Goal: Task Accomplishment & Management: Use online tool/utility

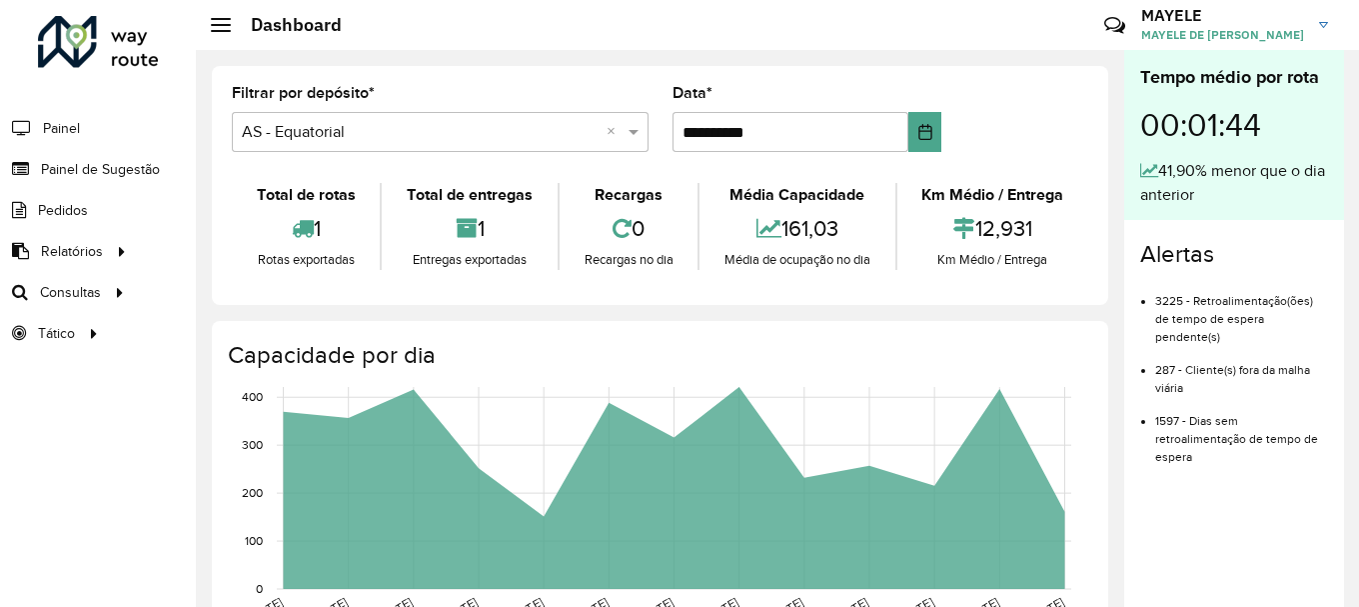
click at [99, 470] on div "Roteirizador AmbevTech Painel Painel de Sugestão Pedidos Relatórios Clientes Cl…" at bounding box center [98, 303] width 196 height 607
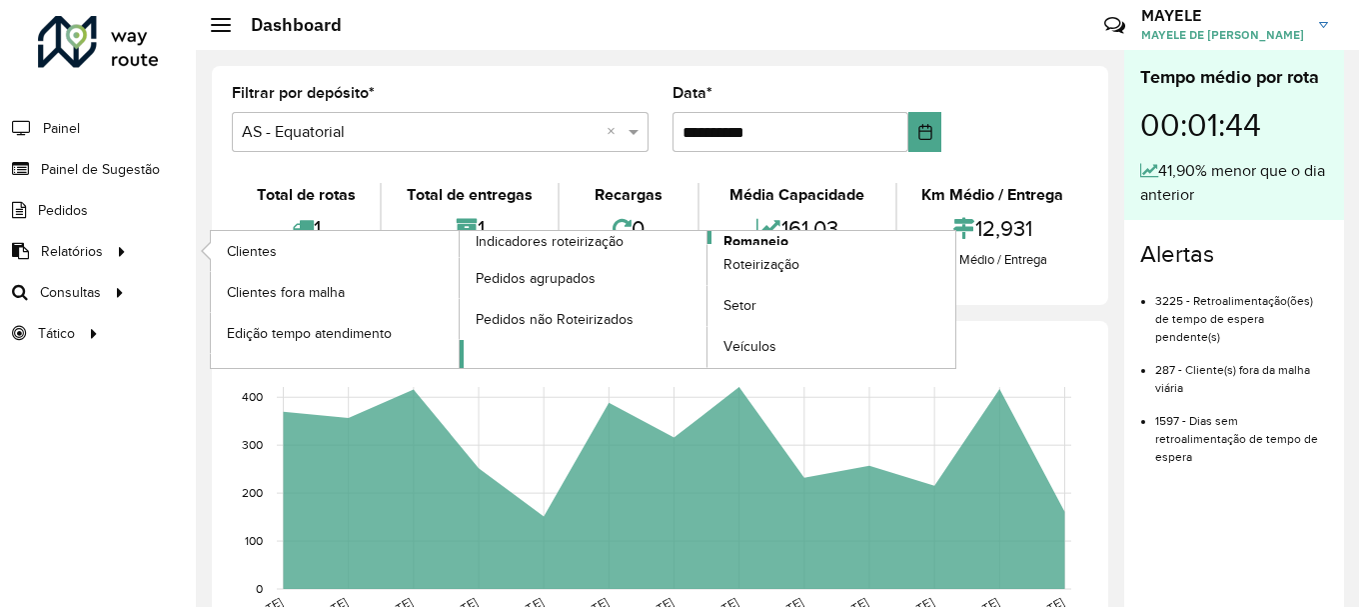
click at [773, 241] on span "Romaneio" at bounding box center [756, 241] width 65 height 21
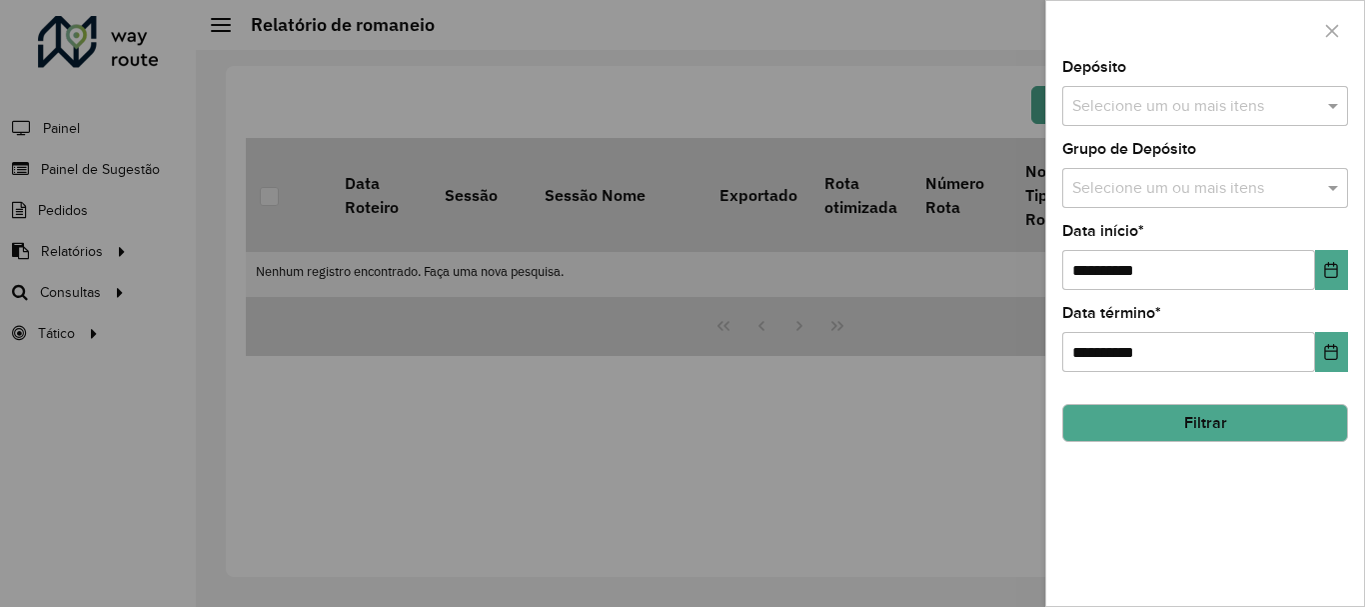
click at [465, 573] on div at bounding box center [682, 303] width 1365 height 607
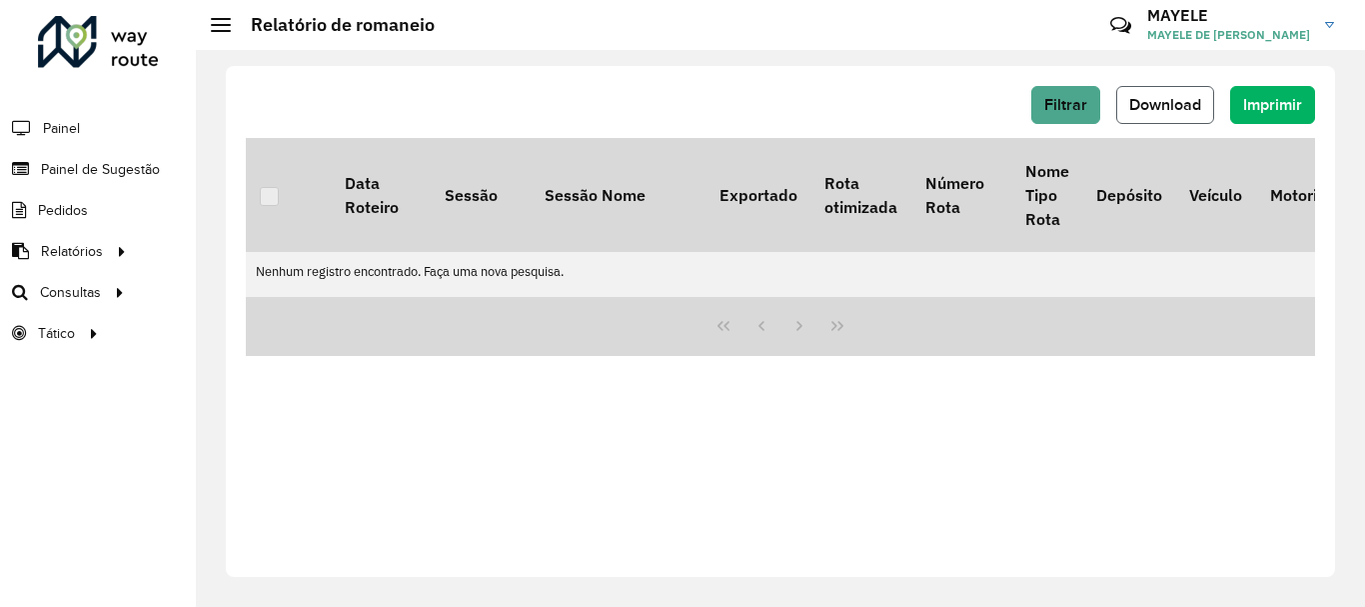
click at [1174, 108] on span "Download" at bounding box center [1166, 104] width 72 height 17
click at [1126, 100] on button "Download" at bounding box center [1166, 105] width 98 height 38
click at [1093, 104] on button "Filtrar" at bounding box center [1066, 105] width 69 height 38
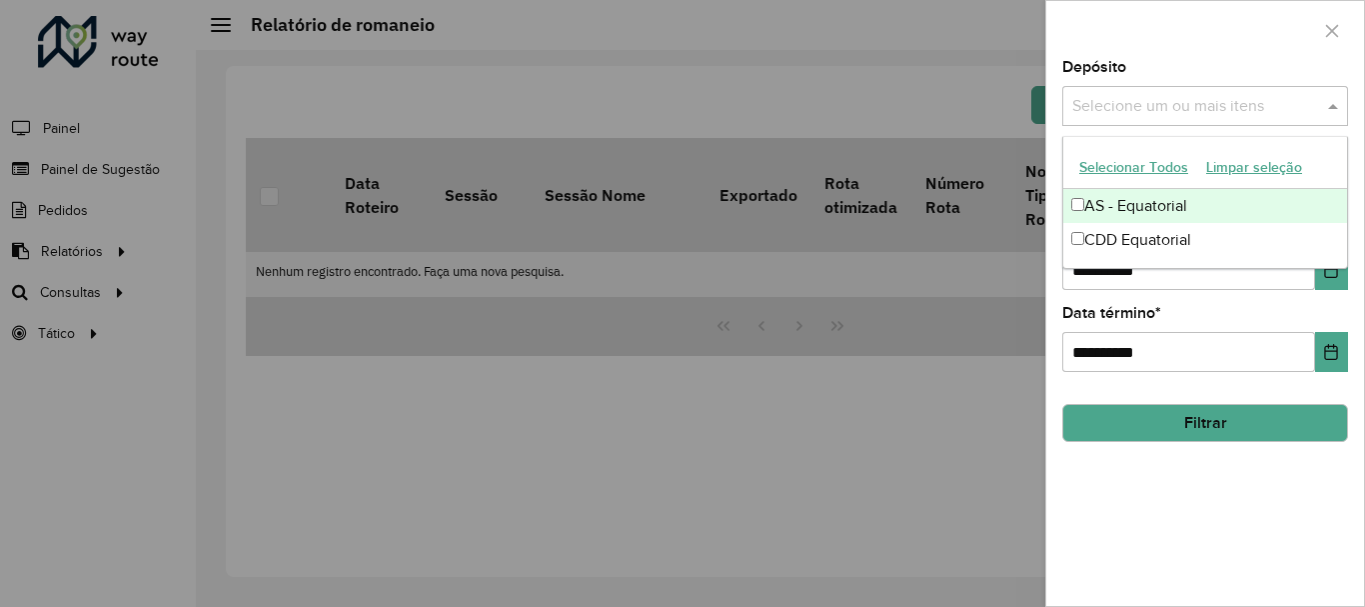
click at [1180, 95] on input "text" at bounding box center [1196, 107] width 256 height 24
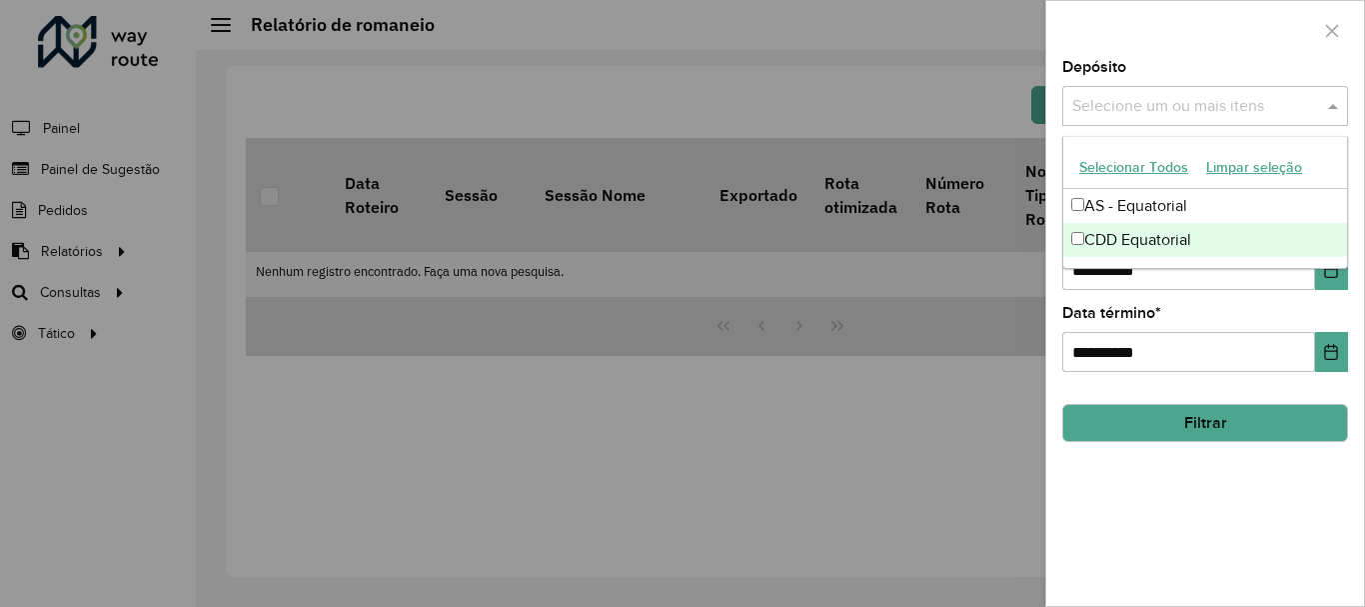
click at [1122, 250] on div "CDD Equatorial" at bounding box center [1206, 240] width 284 height 34
click at [1325, 282] on button "Choose Date" at bounding box center [1331, 270] width 33 height 40
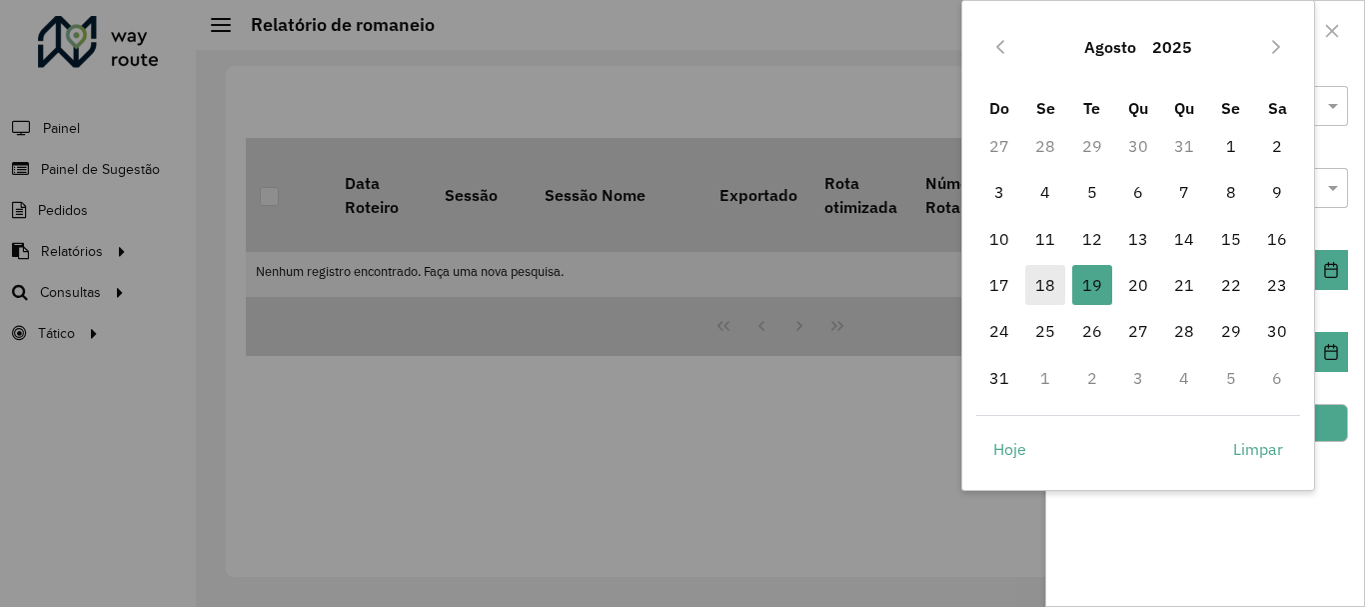
click at [1044, 278] on span "18" at bounding box center [1046, 285] width 40 height 40
type input "**********"
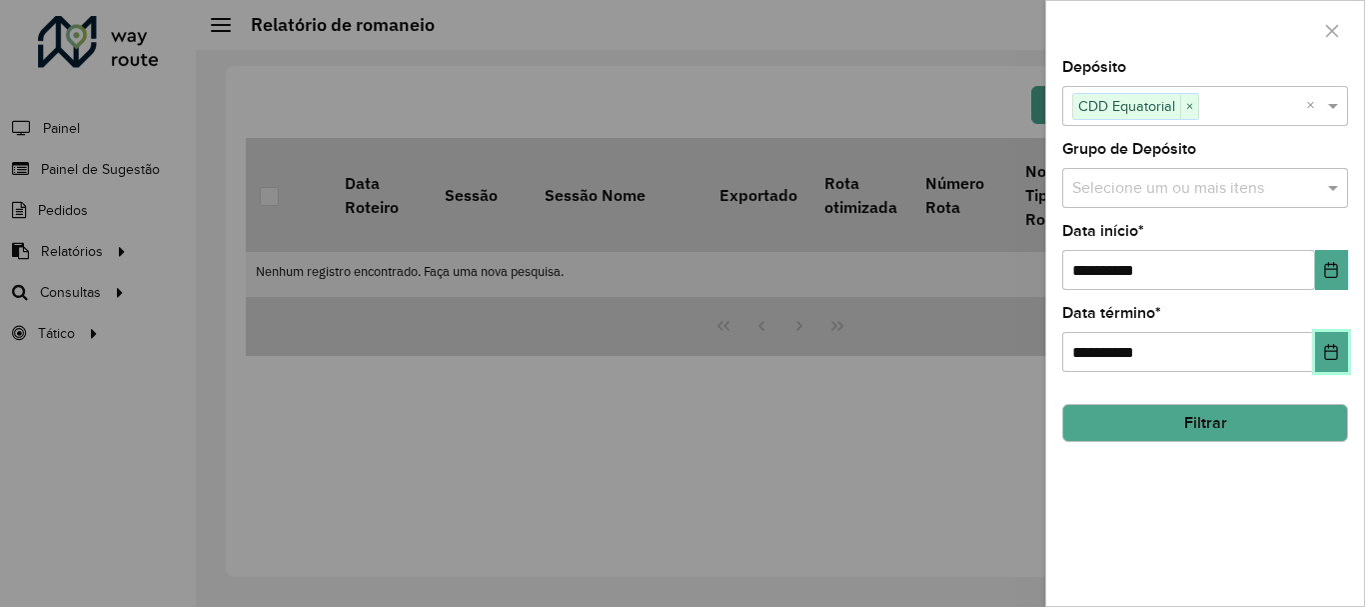
click at [1343, 359] on button "Choose Date" at bounding box center [1331, 352] width 33 height 40
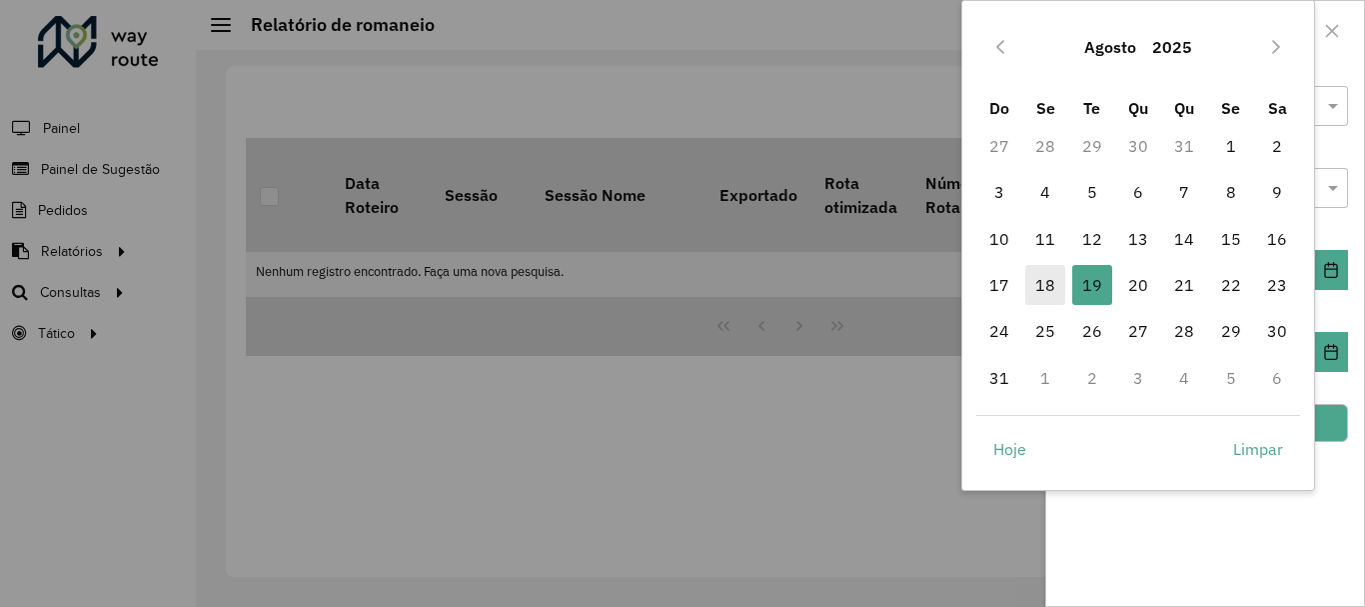
click at [1059, 281] on span "18" at bounding box center [1046, 285] width 40 height 40
type input "**********"
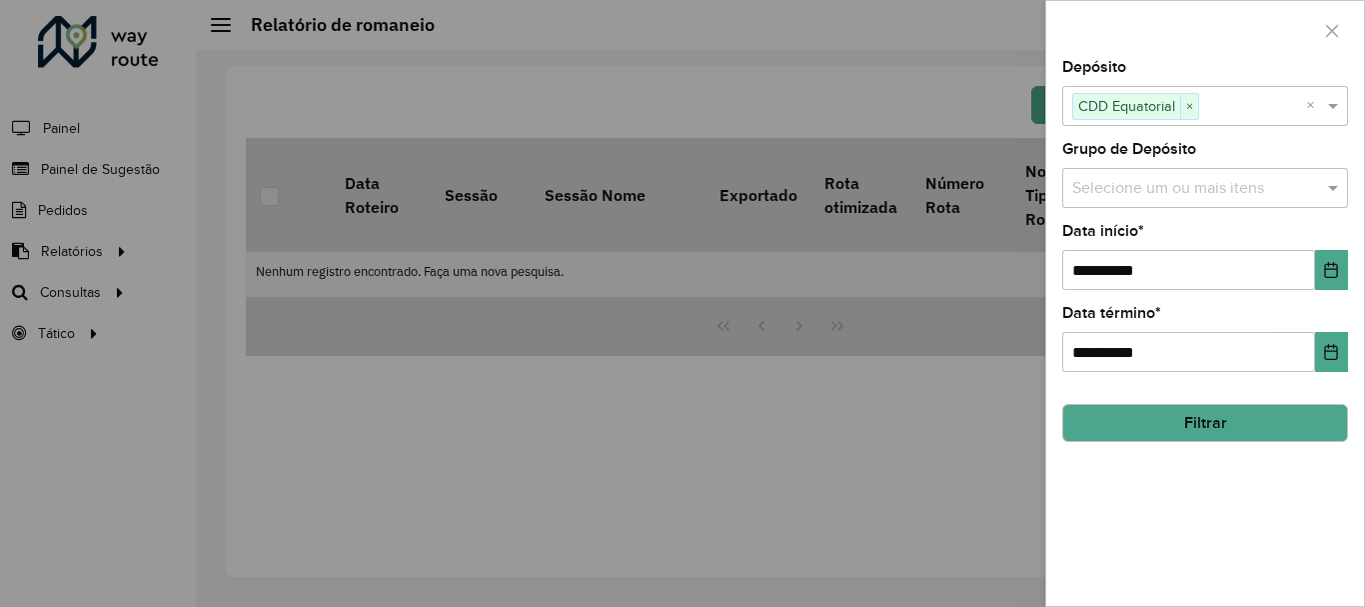
click at [1237, 421] on button "Filtrar" at bounding box center [1206, 423] width 286 height 38
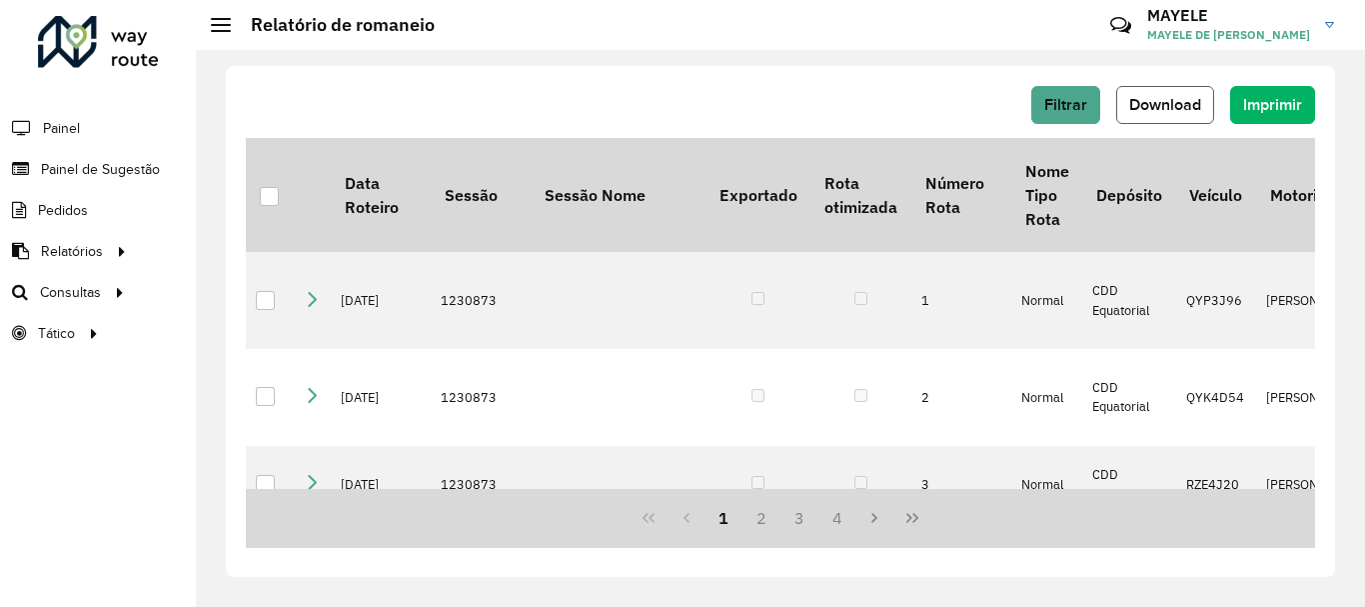
click at [1181, 118] on button "Download" at bounding box center [1166, 105] width 98 height 38
click at [1152, 116] on button "Download" at bounding box center [1166, 105] width 98 height 38
click at [0, 0] on div "Aguarde..." at bounding box center [0, 0] width 0 height 0
